Goal: Information Seeking & Learning: Learn about a topic

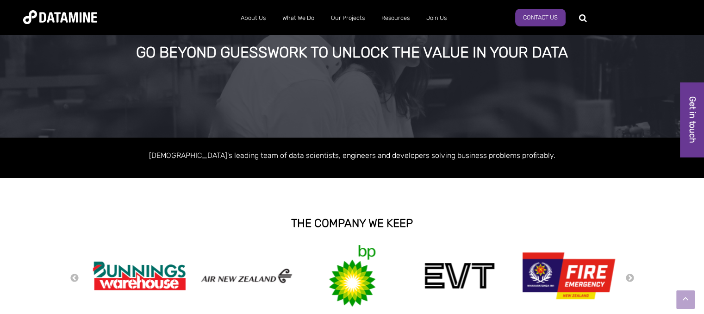
scroll to position [25, 0]
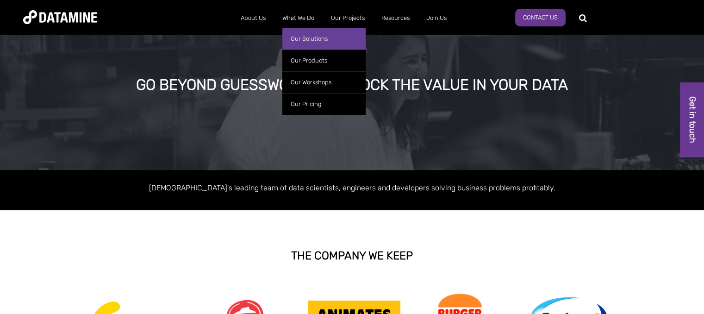
click at [317, 41] on link "Our Solutions" at bounding box center [323, 39] width 83 height 22
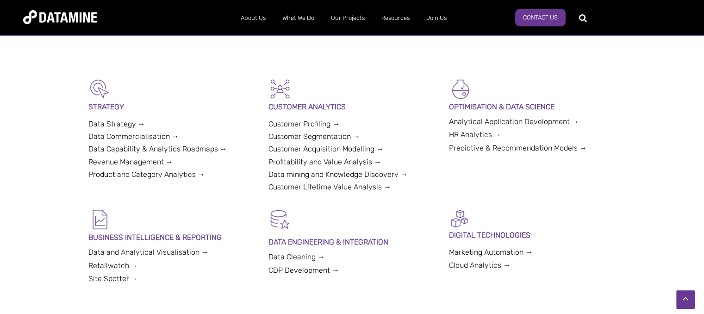
scroll to position [189, 0]
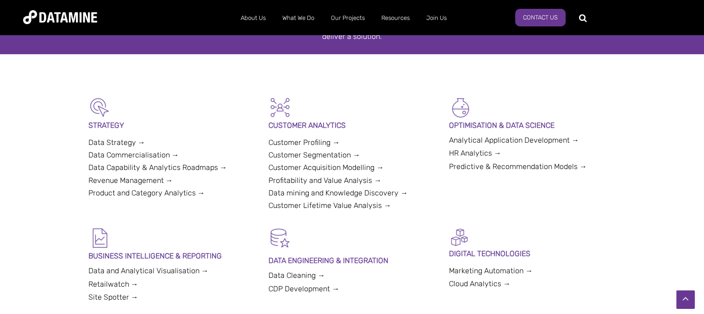
click at [192, 193] on link "Product and Category Analytics →" at bounding box center [146, 192] width 117 height 9
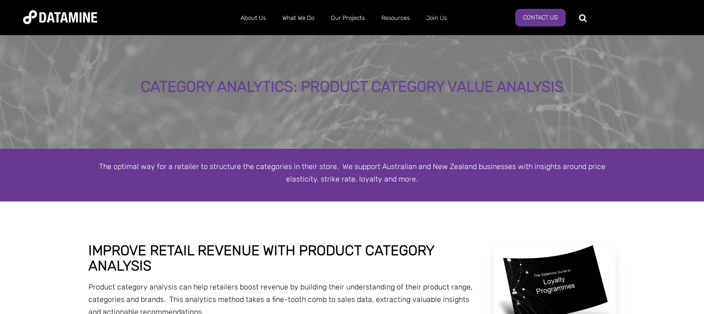
click at [187, 124] on div "Category Analytics: Product Category Value Analysis" at bounding box center [352, 90] width 704 height 116
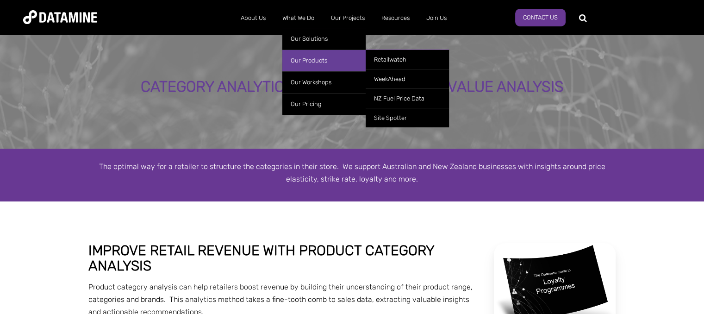
click at [316, 61] on link "Our Products" at bounding box center [323, 61] width 83 height 22
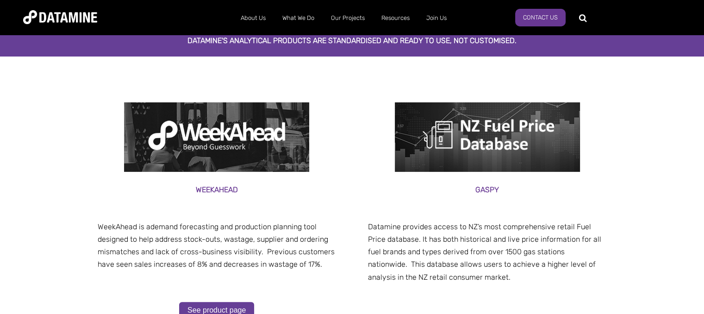
scroll to position [177, 0]
